Goal: Task Accomplishment & Management: Use online tool/utility

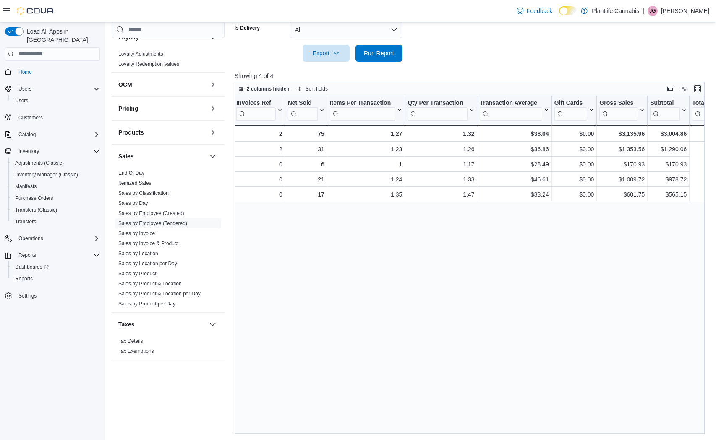
scroll to position [0, 177]
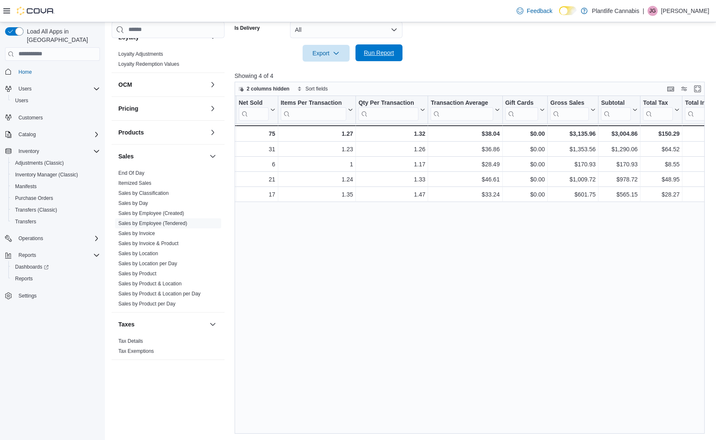
click at [376, 52] on span "Run Report" at bounding box center [379, 53] width 30 height 8
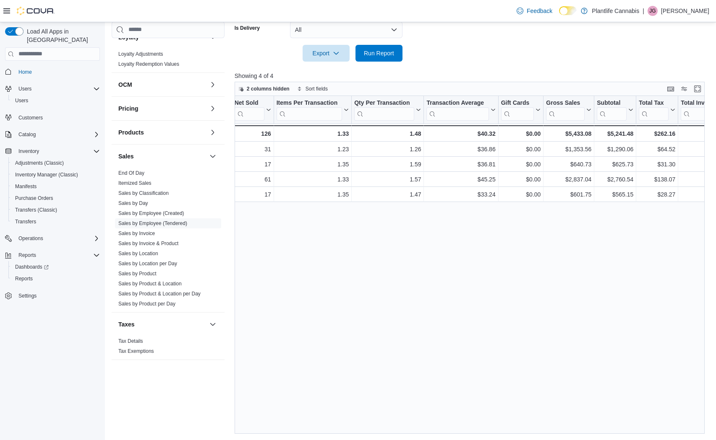
scroll to position [0, 183]
click at [137, 253] on link "Sales by Location" at bounding box center [138, 253] width 40 height 6
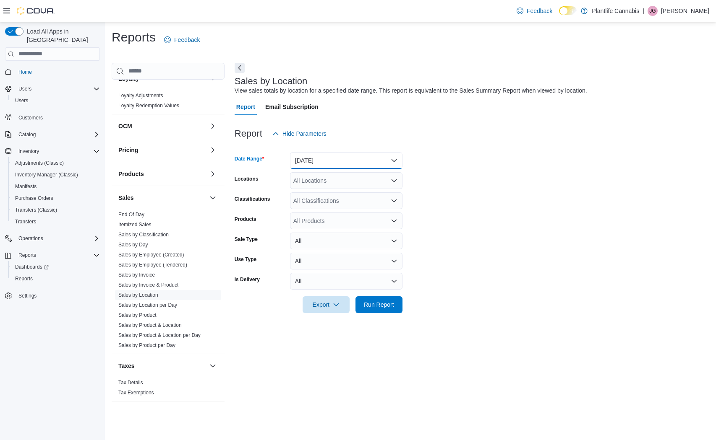
click at [321, 167] on button "[DATE]" at bounding box center [346, 160] width 112 height 17
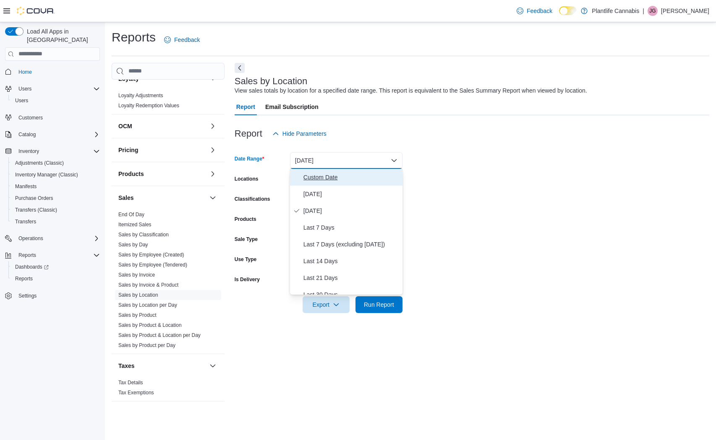
click at [320, 179] on span "Custom Date" at bounding box center [351, 177] width 96 height 10
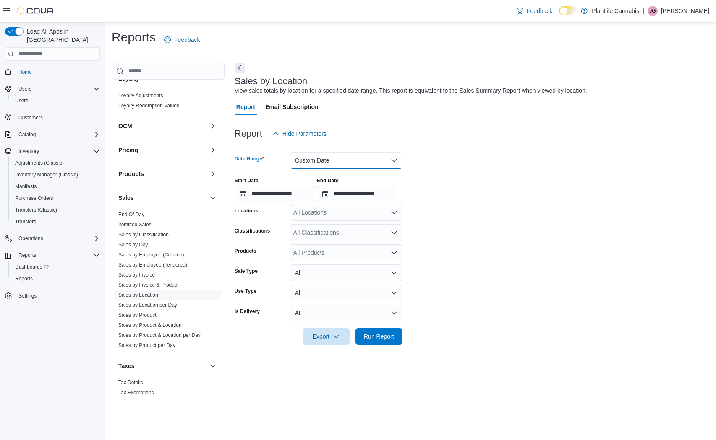
click at [317, 157] on button "Custom Date" at bounding box center [346, 160] width 112 height 17
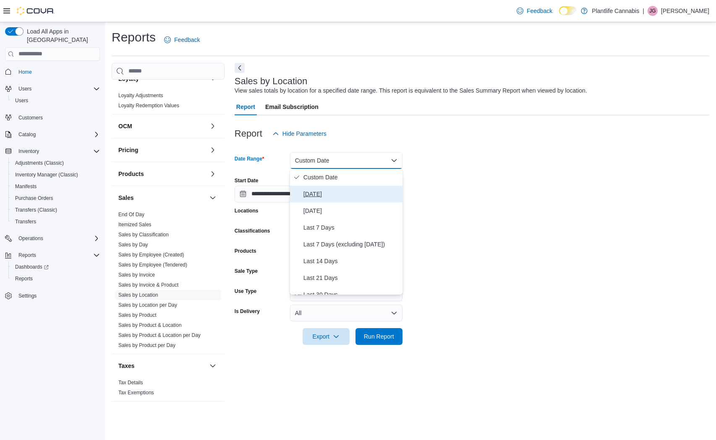
click at [320, 198] on span "[DATE]" at bounding box center [351, 194] width 96 height 10
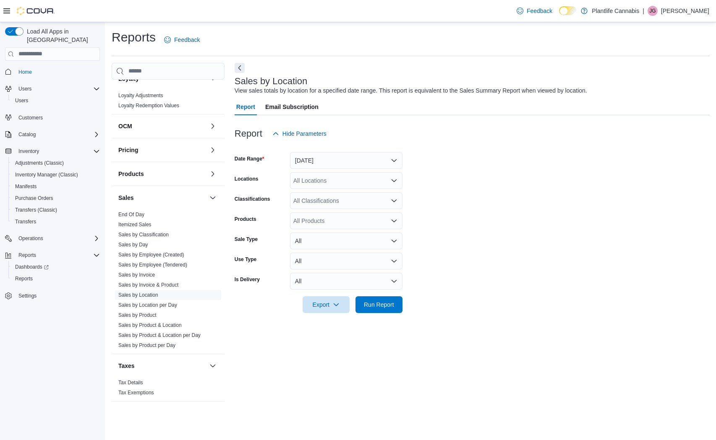
click at [384, 313] on div at bounding box center [471, 318] width 474 height 10
click at [382, 305] on span "Run Report" at bounding box center [379, 304] width 30 height 8
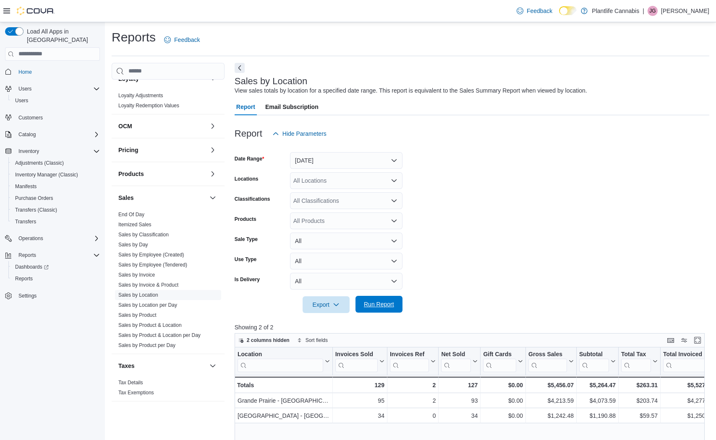
click at [388, 307] on span "Run Report" at bounding box center [379, 304] width 30 height 8
click at [134, 265] on link "Sales by Employee (Tendered)" at bounding box center [152, 265] width 69 height 6
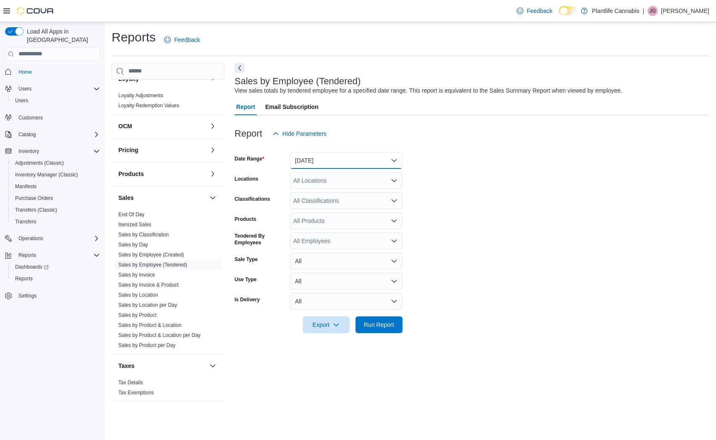
click at [315, 159] on button "[DATE]" at bounding box center [346, 160] width 112 height 17
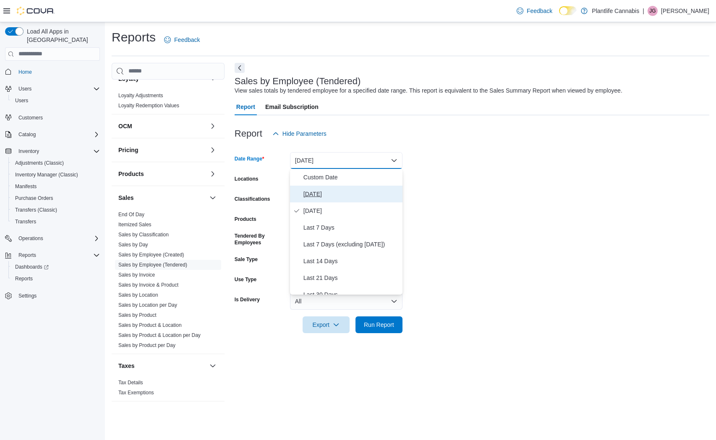
drag, startPoint x: 310, startPoint y: 190, endPoint x: 346, endPoint y: 186, distance: 35.9
click at [310, 190] on span "[DATE]" at bounding box center [351, 194] width 96 height 10
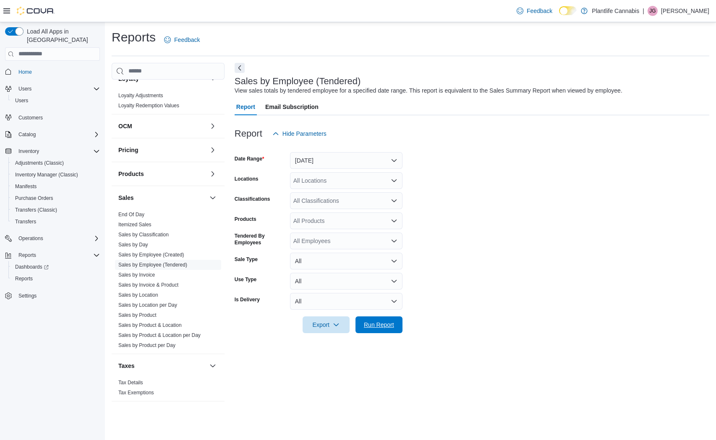
drag, startPoint x: 379, startPoint y: 322, endPoint x: 513, endPoint y: 311, distance: 134.3
click at [380, 322] on span "Run Report" at bounding box center [379, 325] width 30 height 8
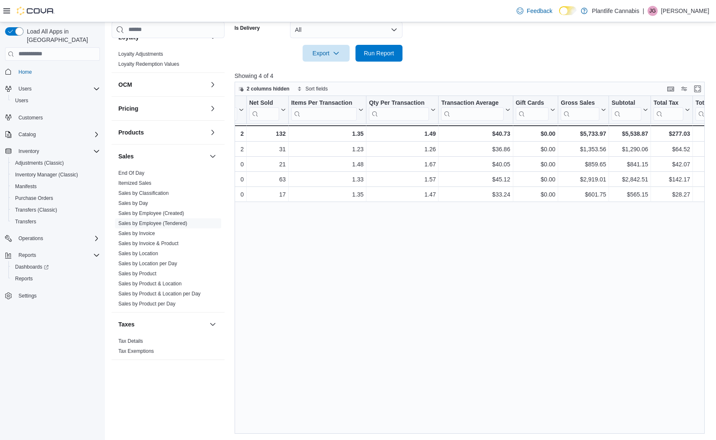
scroll to position [0, 167]
